Goal: Register for event/course

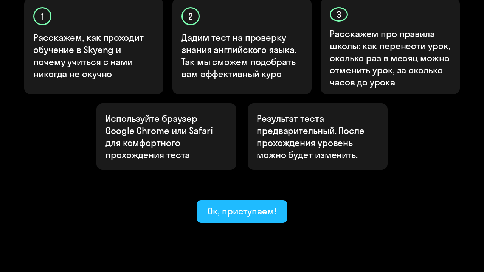
scroll to position [274, 0]
click at [274, 201] on button "Ок, приступаем!" at bounding box center [242, 212] width 90 height 23
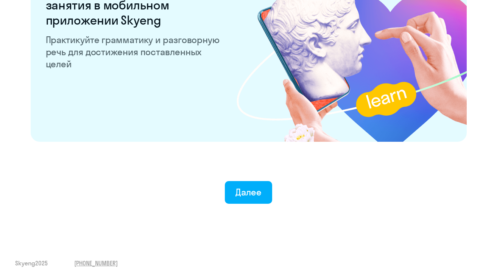
scroll to position [1474, 0]
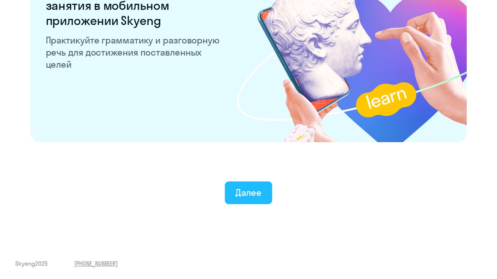
click at [238, 201] on button "Далее" at bounding box center [248, 193] width 47 height 23
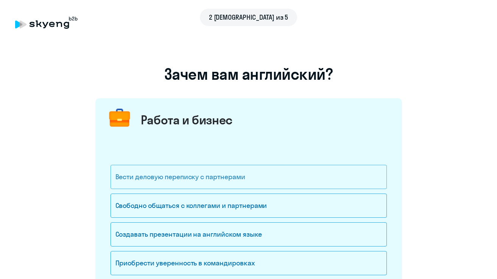
click at [246, 184] on div "Вести деловую переписку с партнерами" at bounding box center [248, 177] width 276 height 24
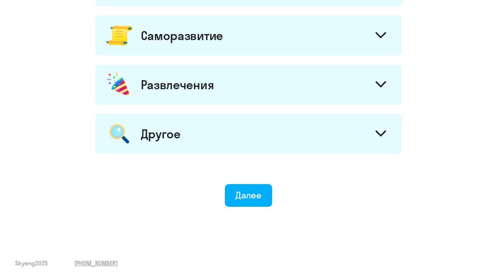
scroll to position [443, 0]
click at [246, 200] on div "Далее" at bounding box center [248, 195] width 26 height 12
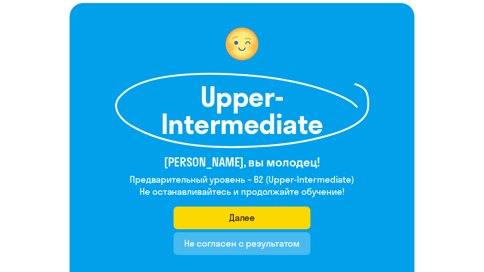
scroll to position [51, 0]
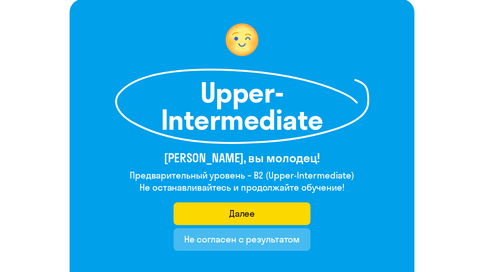
click at [258, 202] on div "Upper-Intermediate Арсений Павлович, вы молодец! Предварительный уровень – B2 (…" at bounding box center [242, 143] width 345 height 289
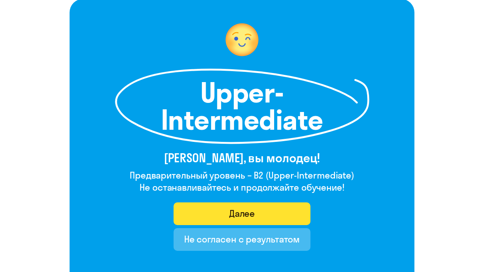
click at [258, 206] on button "Далее" at bounding box center [242, 213] width 137 height 23
